Goal: Task Accomplishment & Management: Manage account settings

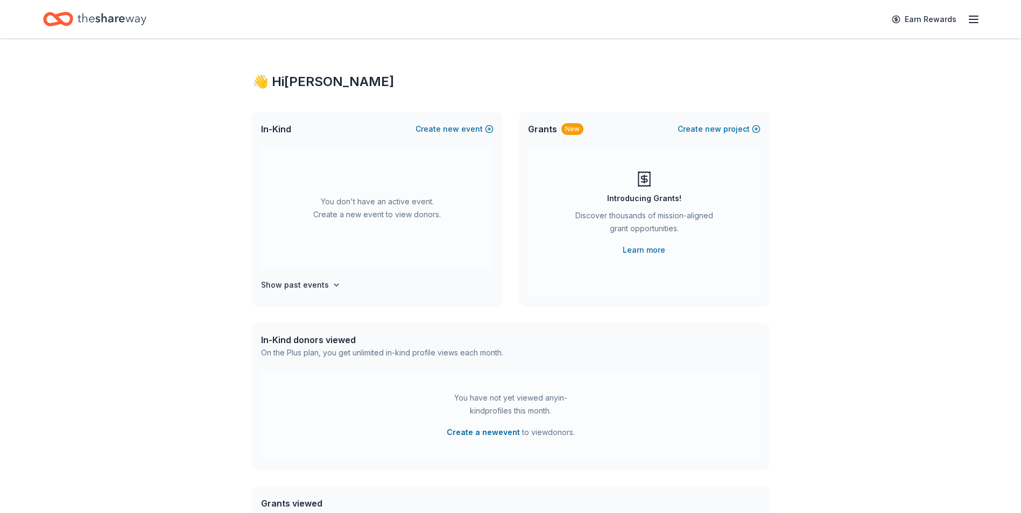
click at [971, 18] on icon "button" at bounding box center [973, 19] width 13 height 13
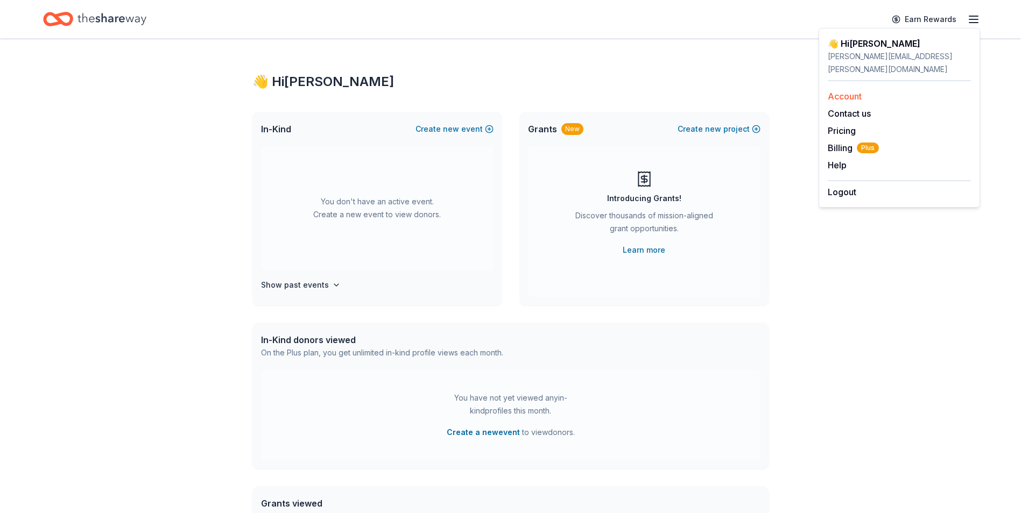
click at [846, 91] on link "Account" at bounding box center [844, 96] width 34 height 11
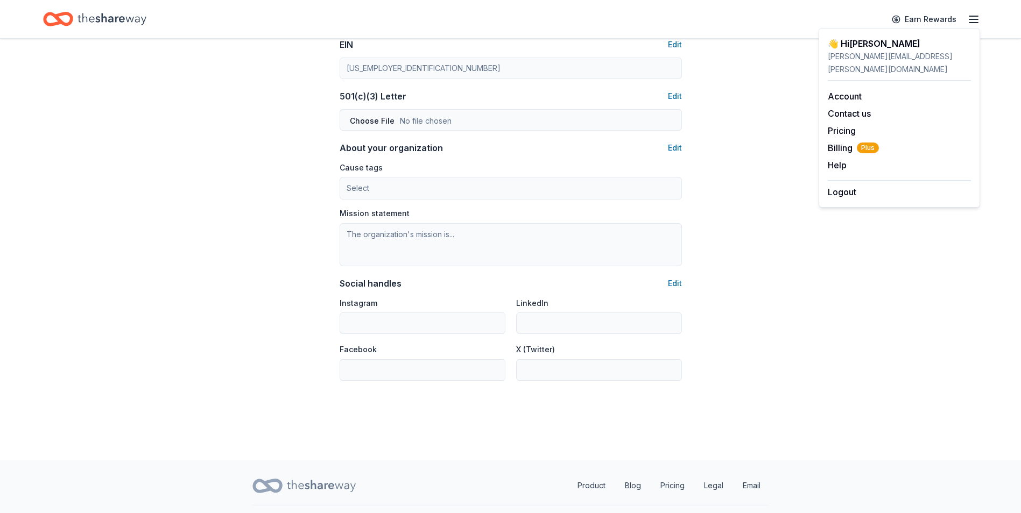
scroll to position [563, 0]
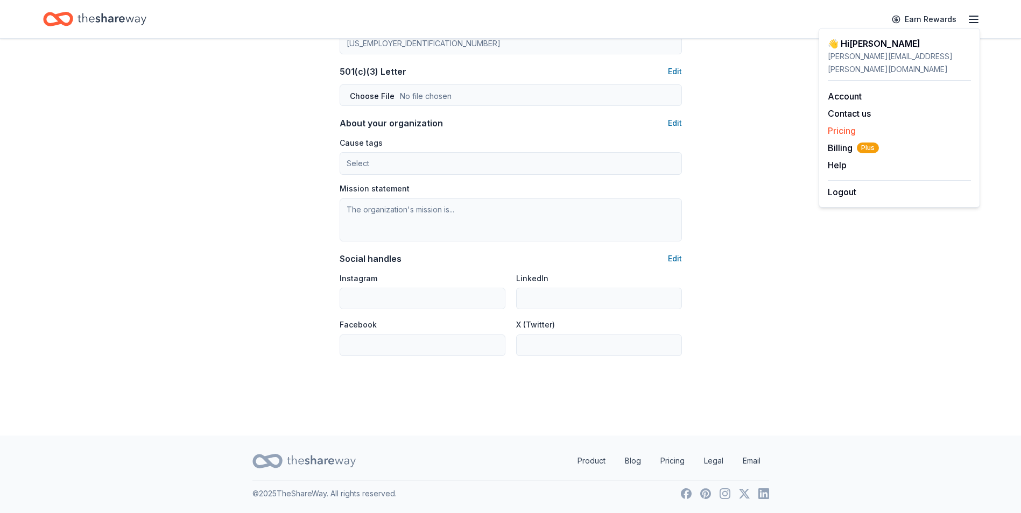
click at [846, 125] on link "Pricing" at bounding box center [841, 130] width 28 height 11
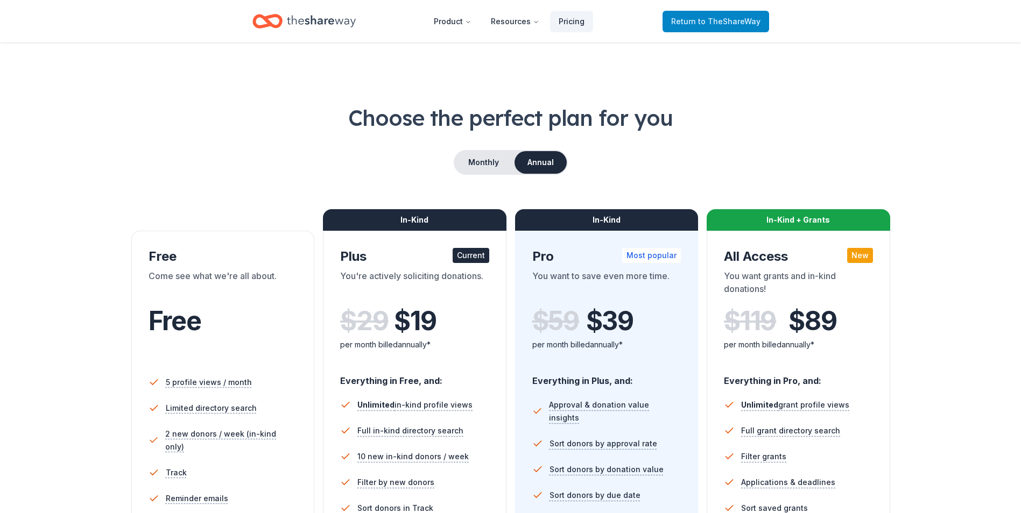
click at [741, 20] on span "to TheShareWay" at bounding box center [729, 21] width 62 height 9
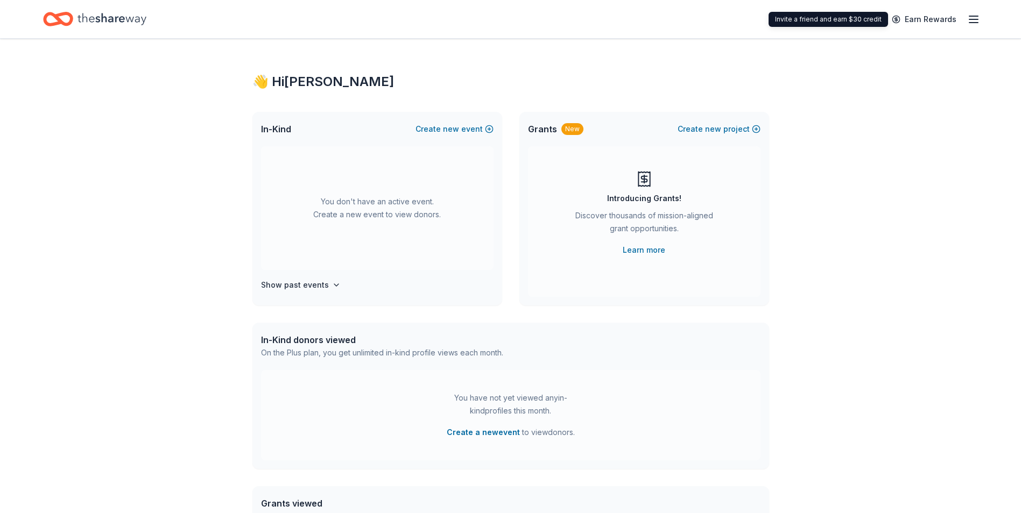
click at [968, 20] on icon "button" at bounding box center [973, 19] width 13 height 13
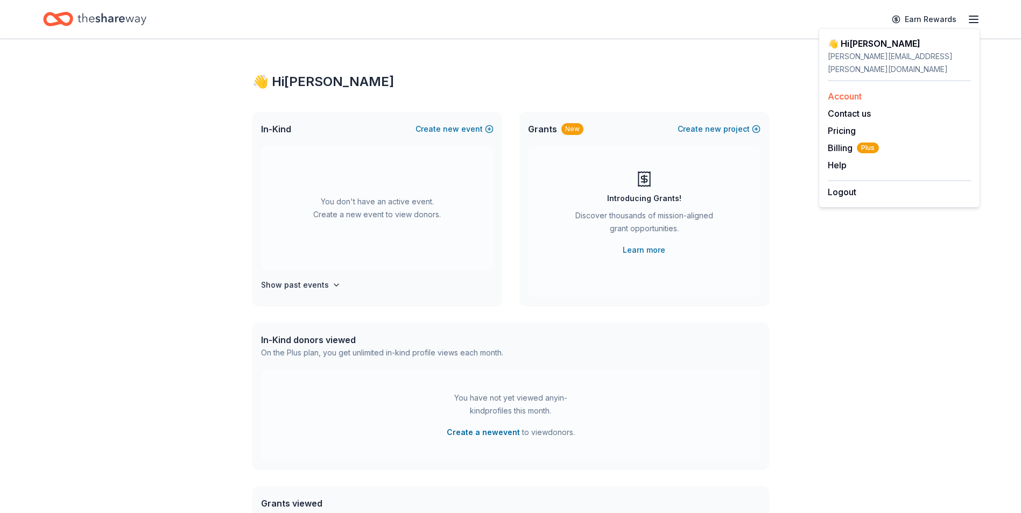
click at [846, 91] on link "Account" at bounding box center [844, 96] width 34 height 11
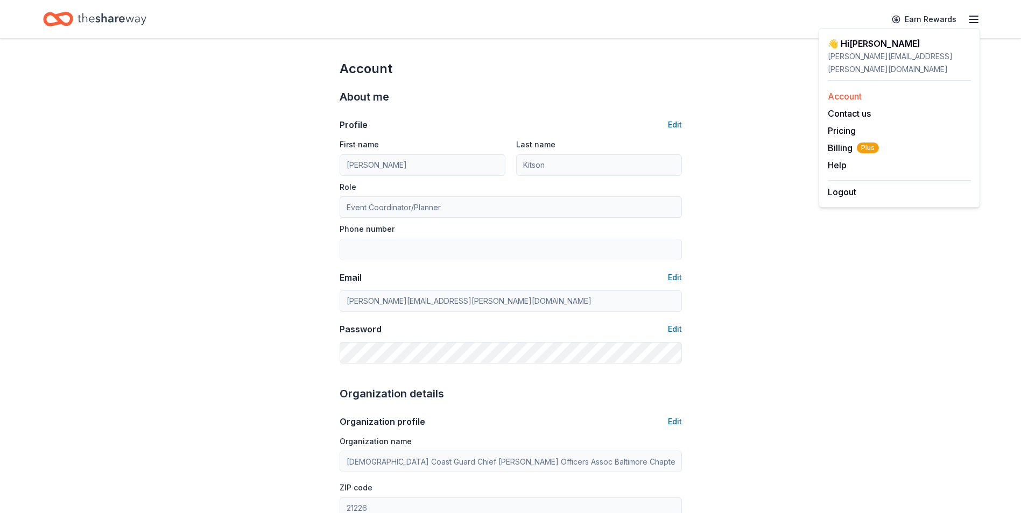
click at [858, 91] on link "Account" at bounding box center [844, 96] width 34 height 11
